Goal: Connect with others: Connect with others

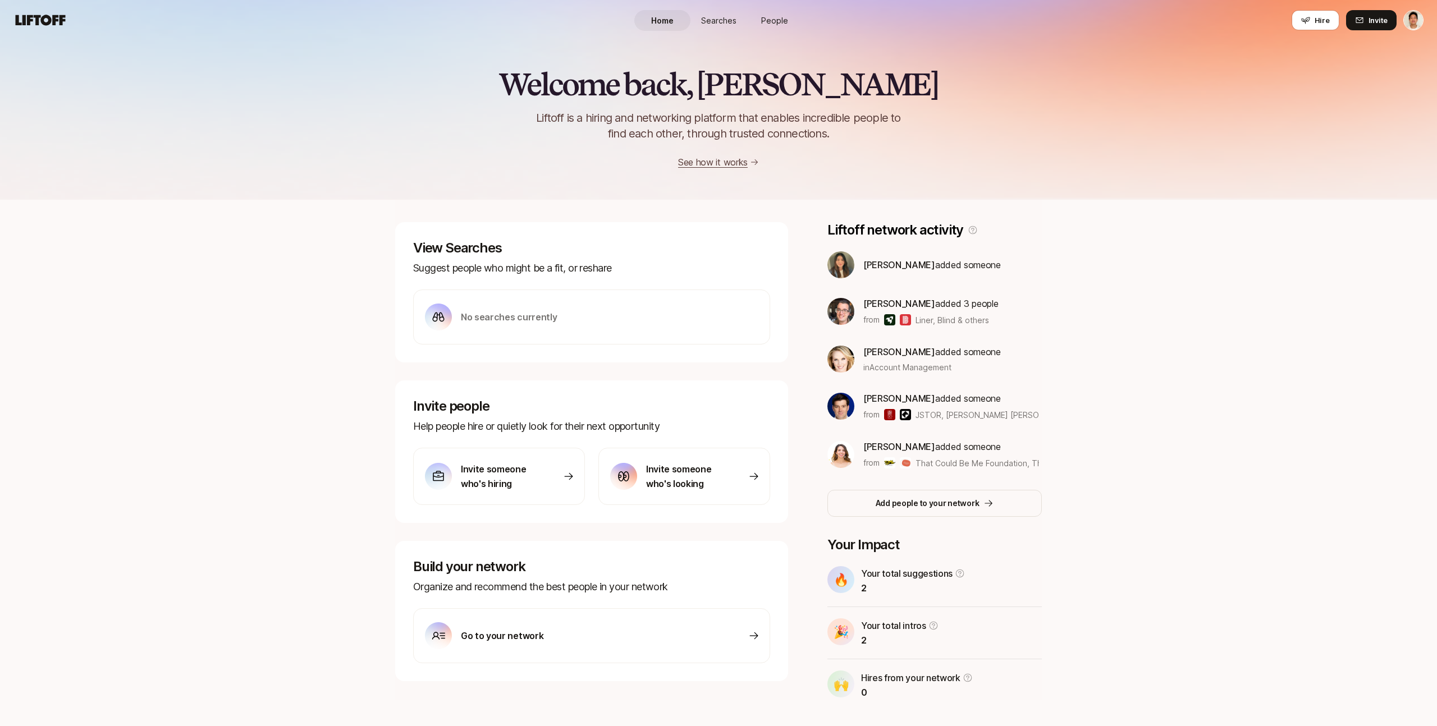
click at [768, 24] on span "People" at bounding box center [774, 21] width 27 height 12
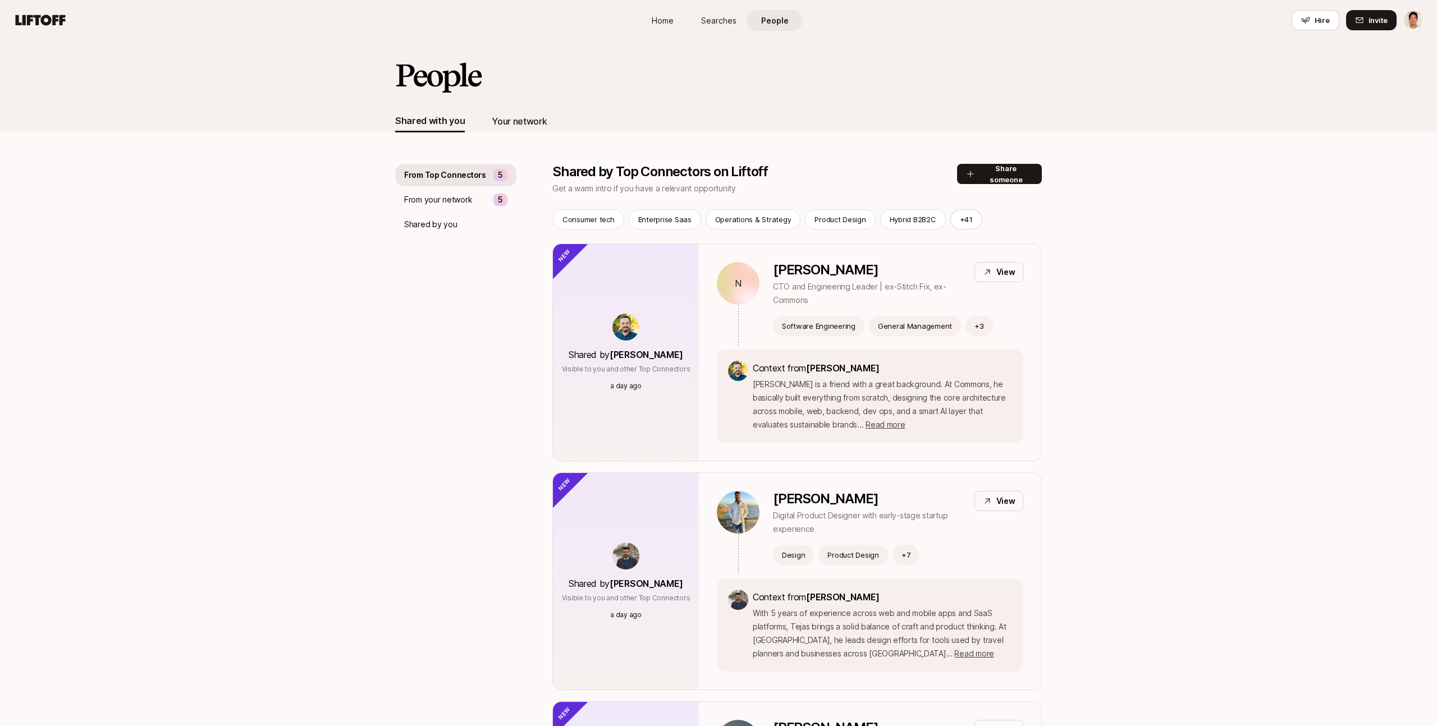
click at [518, 125] on div "Your network" at bounding box center [519, 121] width 55 height 15
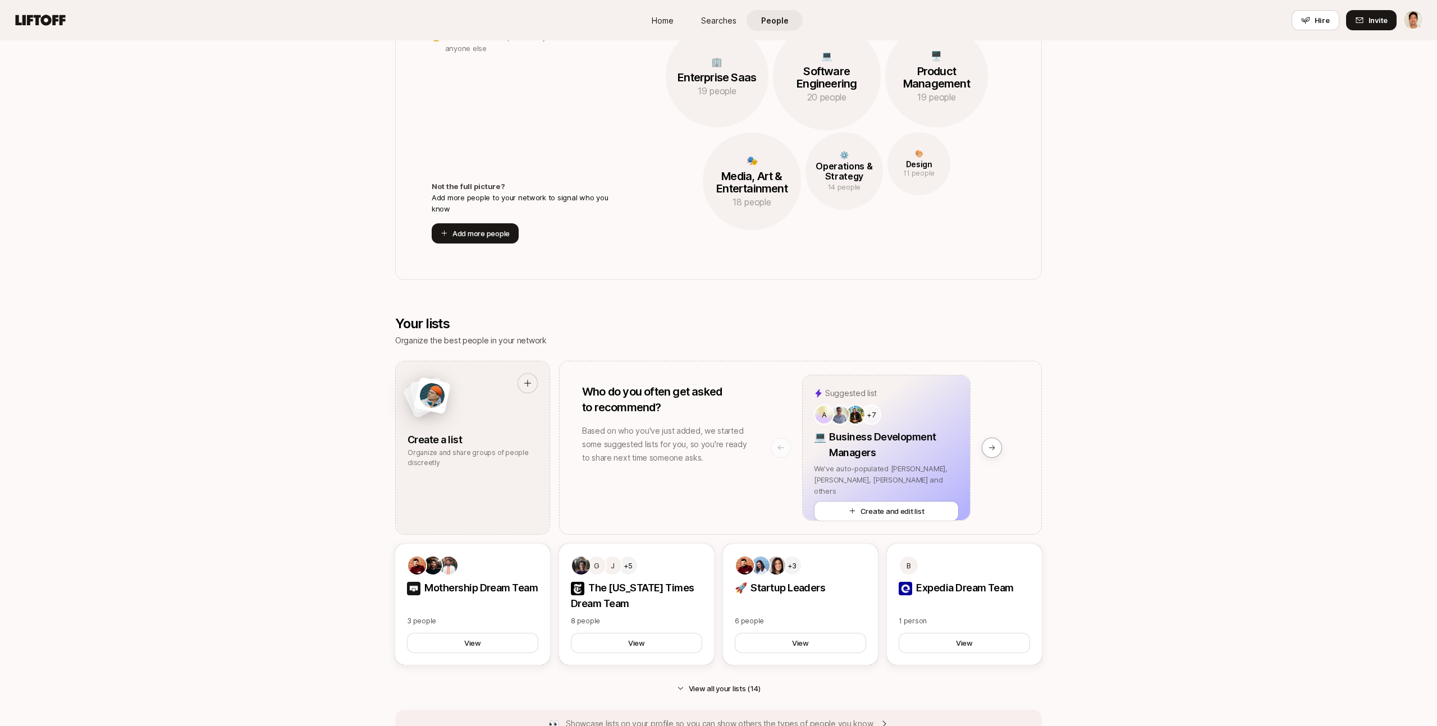
scroll to position [365, 0]
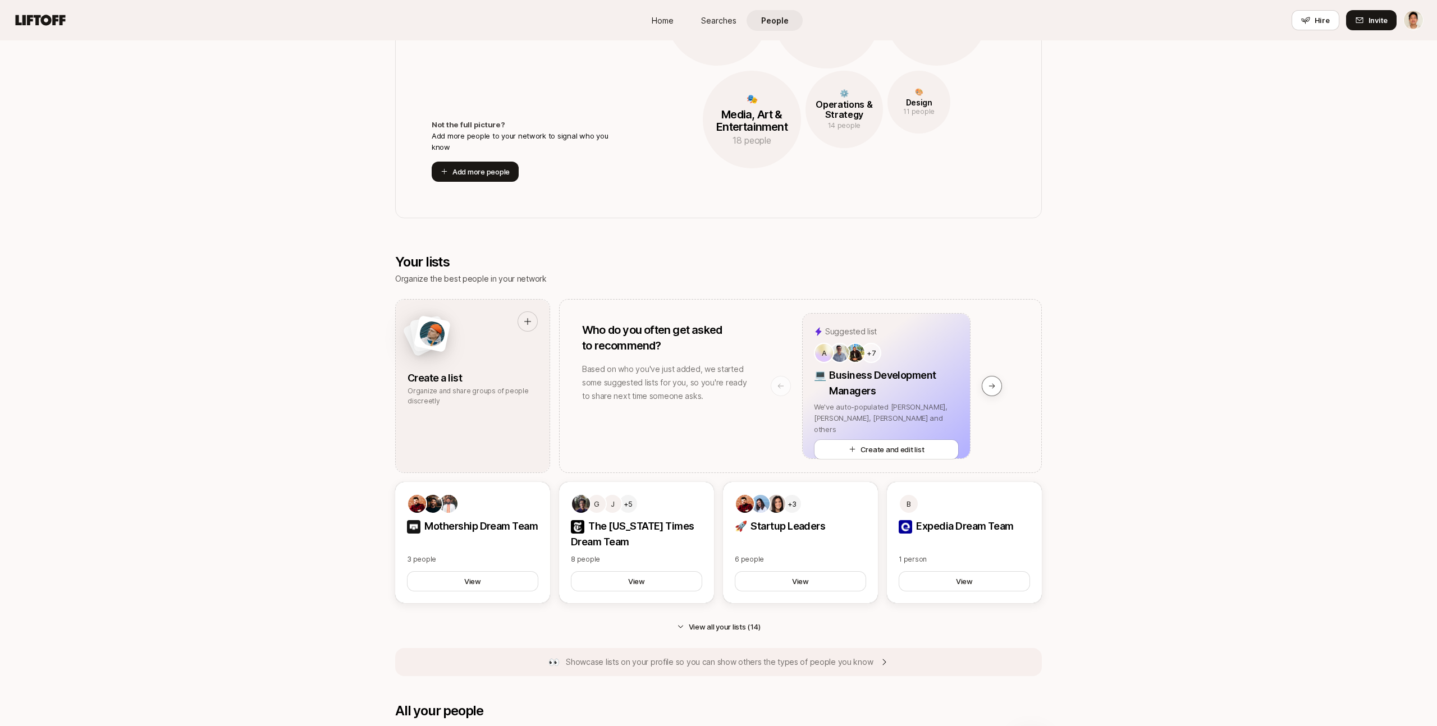
click at [994, 382] on icon at bounding box center [992, 386] width 8 height 8
click at [998, 385] on button at bounding box center [992, 386] width 20 height 20
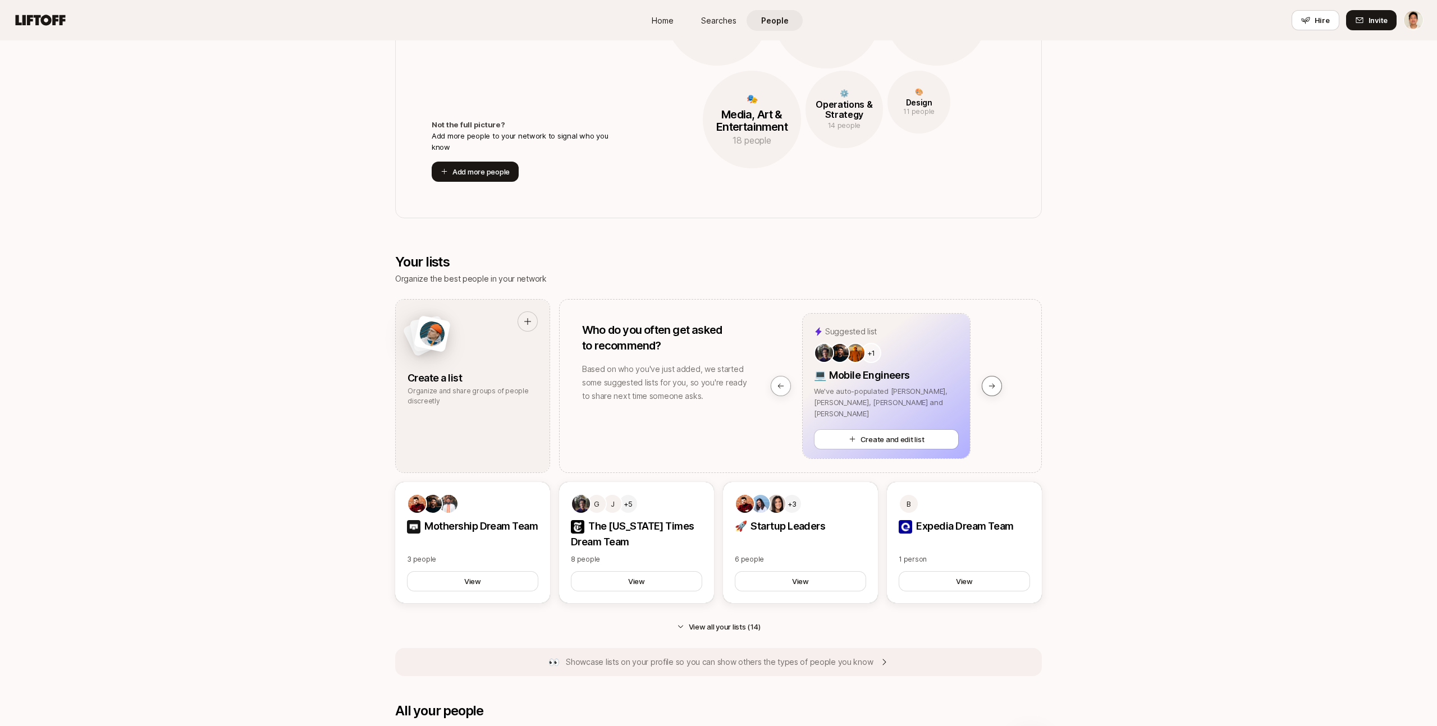
click at [998, 385] on button at bounding box center [992, 386] width 20 height 20
click at [785, 381] on button at bounding box center [781, 386] width 20 height 20
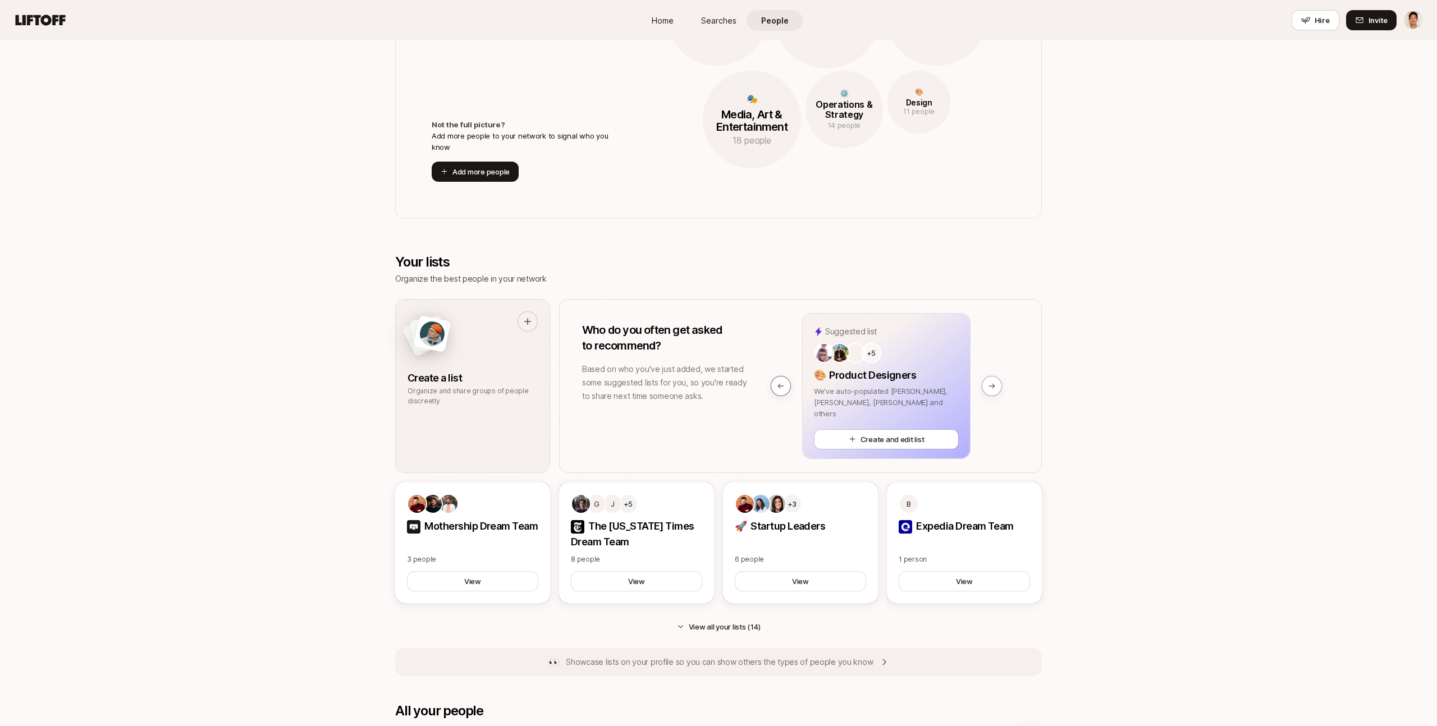
click at [785, 381] on button at bounding box center [781, 386] width 20 height 20
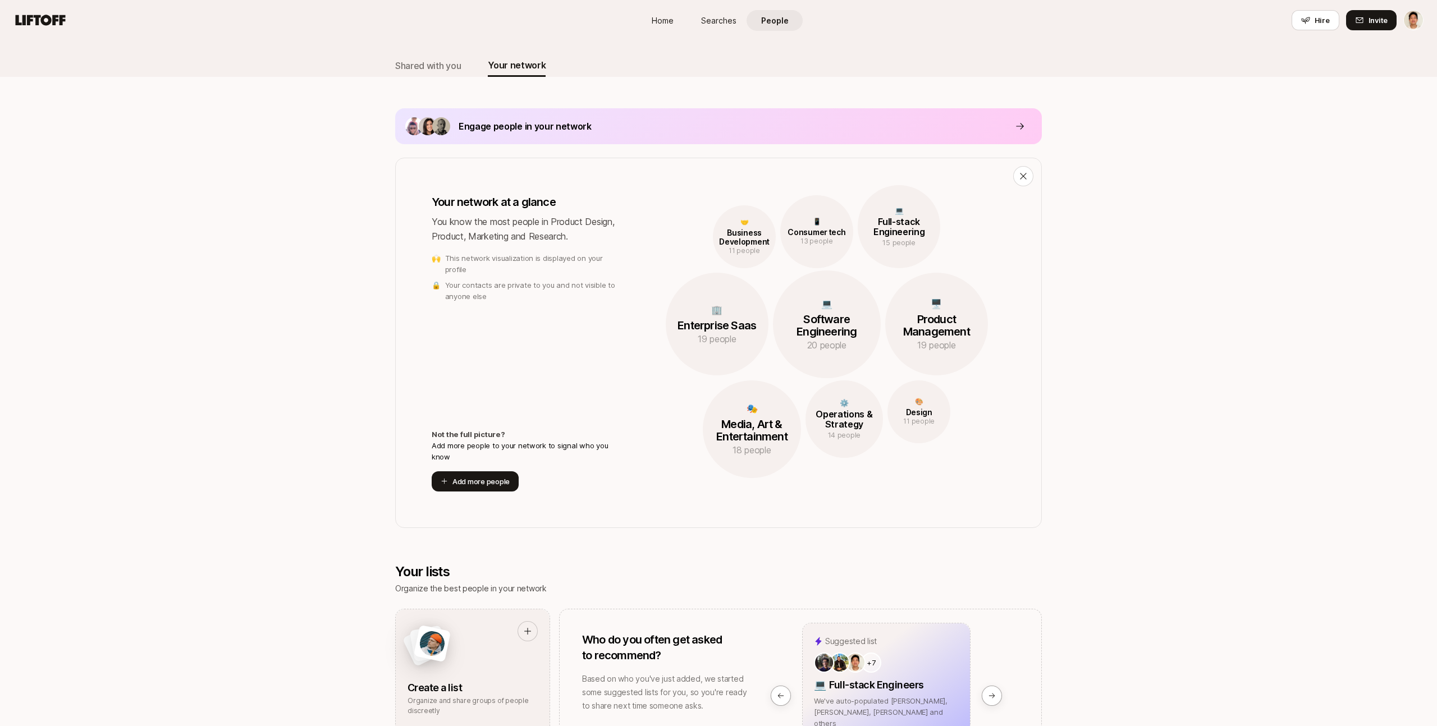
scroll to position [0, 0]
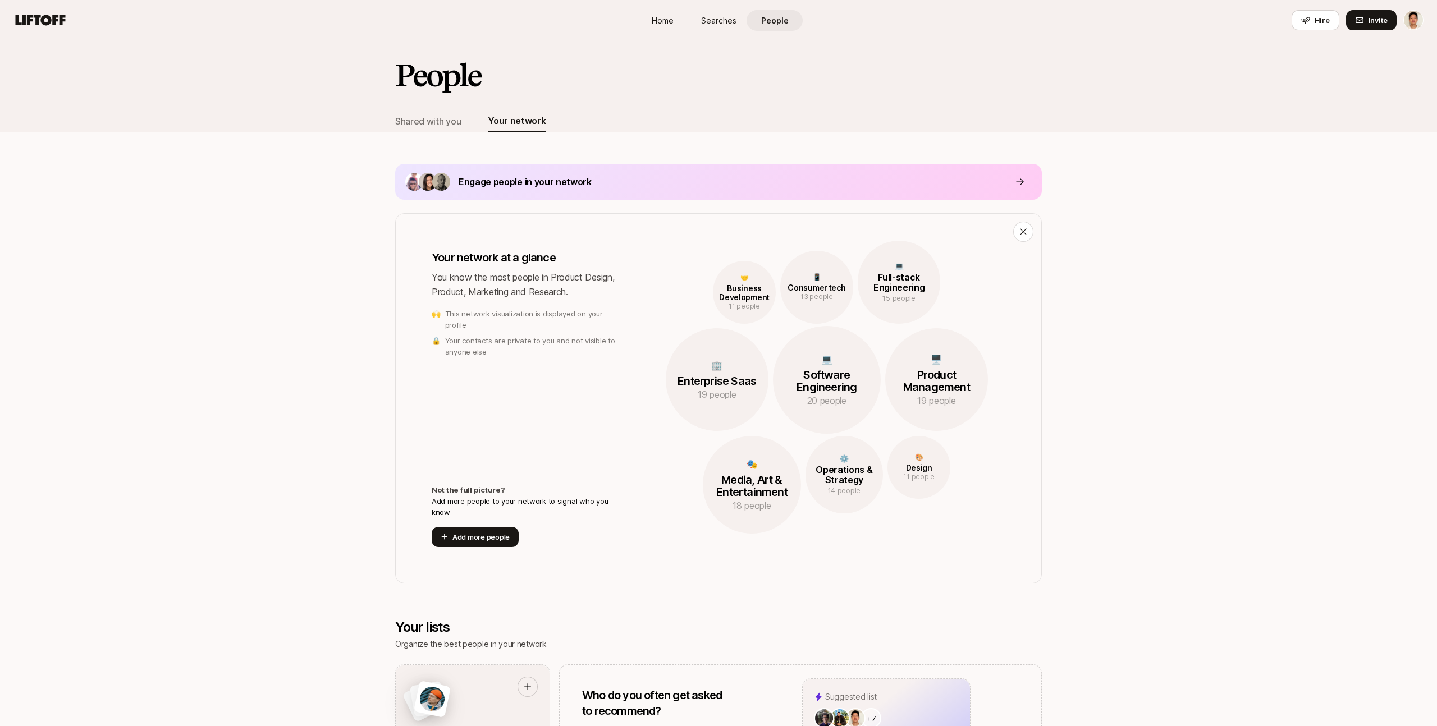
click at [1009, 186] on div "Engage people in your network" at bounding box center [718, 182] width 647 height 36
